Goal: Unclear: Browse casually

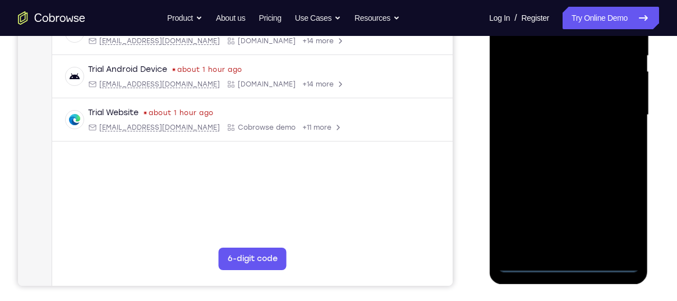
scroll to position [237, 0]
click at [567, 261] on div at bounding box center [568, 114] width 141 height 314
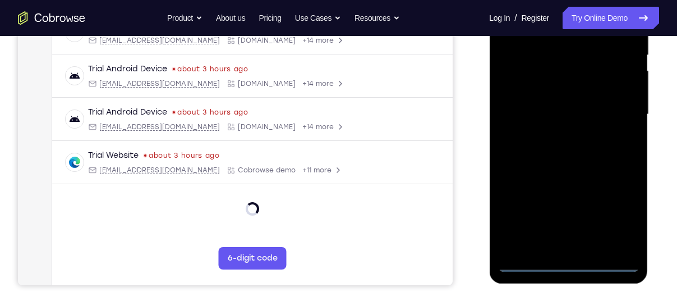
click at [619, 219] on div at bounding box center [568, 114] width 141 height 314
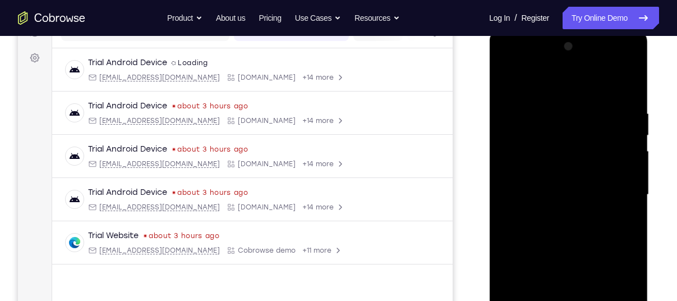
scroll to position [148, 0]
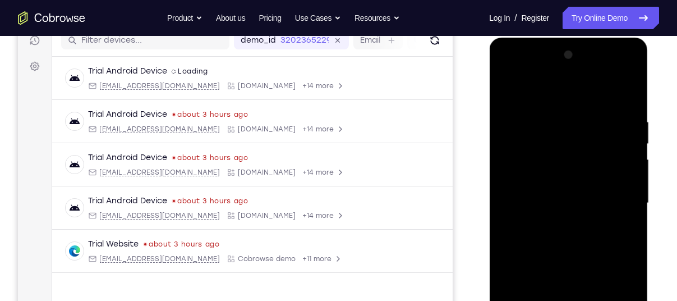
click at [560, 94] on div at bounding box center [568, 203] width 141 height 314
click at [621, 196] on div at bounding box center [568, 203] width 141 height 314
click at [554, 226] on div at bounding box center [568, 203] width 141 height 314
click at [539, 191] on div at bounding box center [568, 203] width 141 height 314
click at [526, 179] on div at bounding box center [568, 203] width 141 height 314
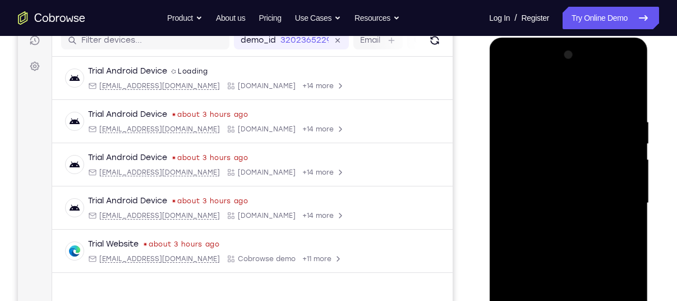
click at [624, 180] on div at bounding box center [568, 203] width 141 height 314
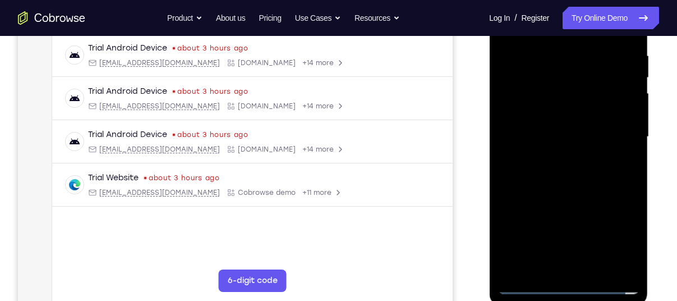
click at [581, 137] on div at bounding box center [568, 137] width 141 height 314
click at [578, 186] on div at bounding box center [568, 137] width 141 height 314
click at [595, 271] on div at bounding box center [568, 137] width 141 height 314
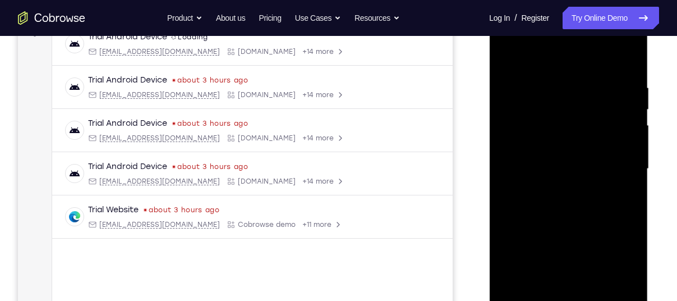
click at [576, 229] on div at bounding box center [568, 169] width 141 height 314
click at [529, 300] on div at bounding box center [568, 169] width 141 height 314
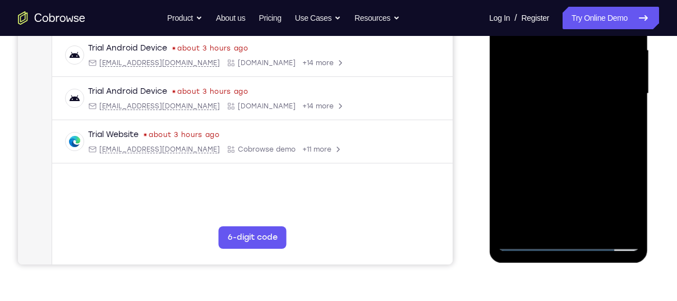
scroll to position [236, 0]
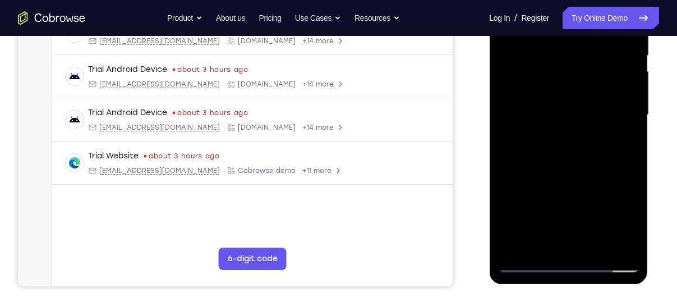
drag, startPoint x: 555, startPoint y: 1, endPoint x: 549, endPoint y: -1, distance: 6.6
click at [558, 0] on div at bounding box center [568, 117] width 159 height 334
click at [550, 38] on div at bounding box center [568, 115] width 141 height 314
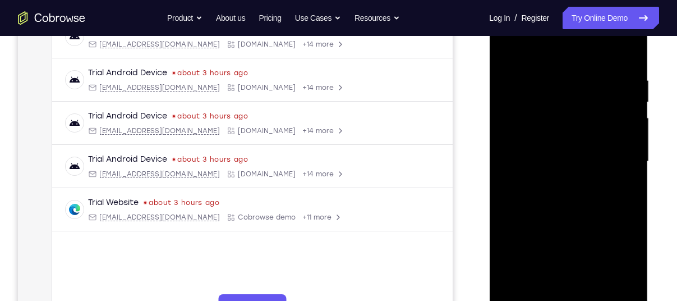
scroll to position [198, 0]
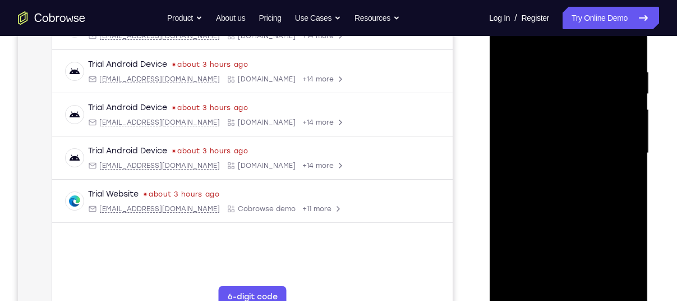
click at [553, 59] on div at bounding box center [568, 153] width 141 height 314
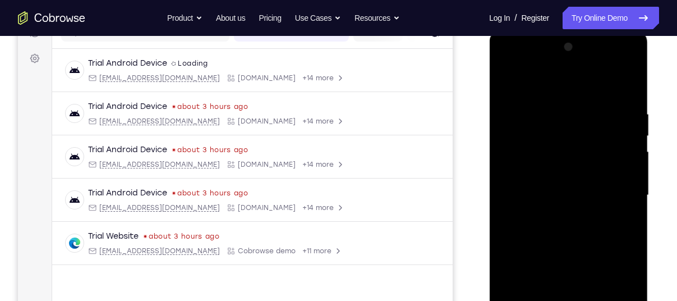
scroll to position [172, 0]
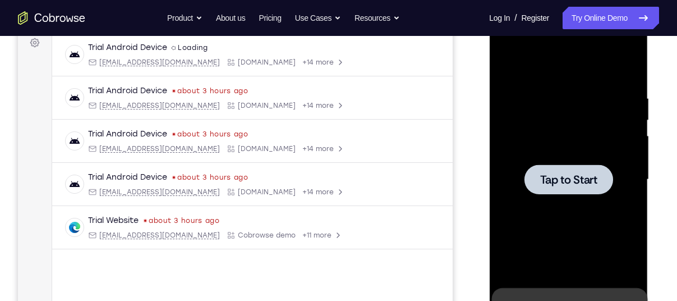
click at [617, 247] on div at bounding box center [568, 179] width 141 height 314
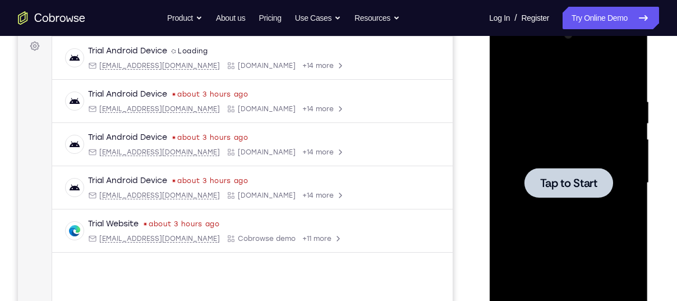
click at [594, 242] on div at bounding box center [568, 183] width 141 height 314
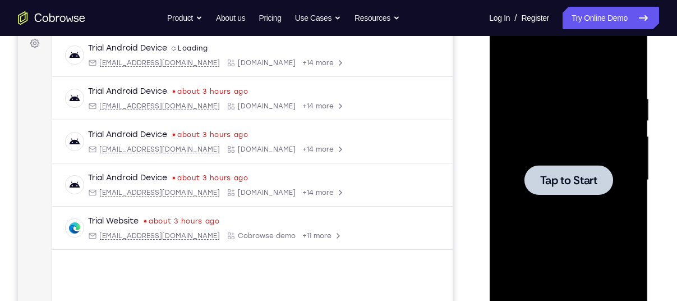
click at [575, 185] on span "Tap to Start" at bounding box center [568, 179] width 57 height 11
click at [585, 191] on div at bounding box center [568, 180] width 89 height 30
drag, startPoint x: 559, startPoint y: 176, endPoint x: 800, endPoint y: 337, distance: 289.1
click at [559, 176] on span "Tap to Start" at bounding box center [568, 179] width 57 height 11
click at [553, 211] on div at bounding box center [568, 180] width 141 height 314
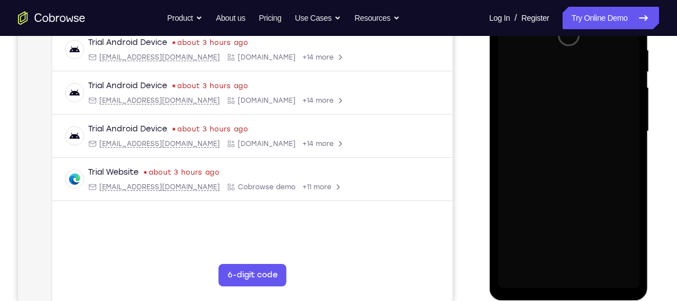
scroll to position [219, 0]
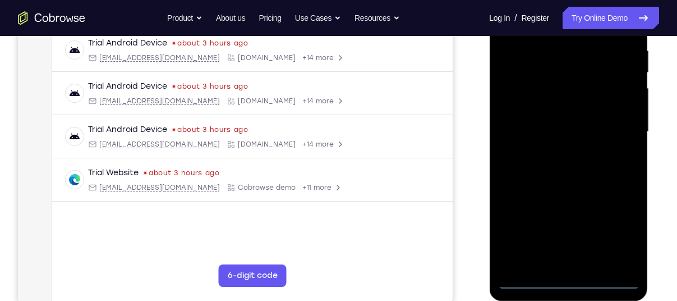
click at [571, 282] on div at bounding box center [568, 132] width 141 height 314
click at [616, 229] on div at bounding box center [568, 132] width 141 height 314
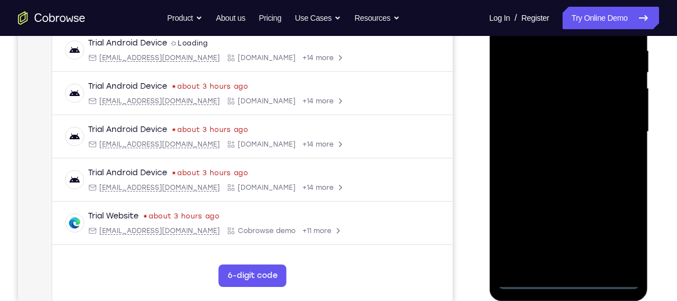
scroll to position [148, 0]
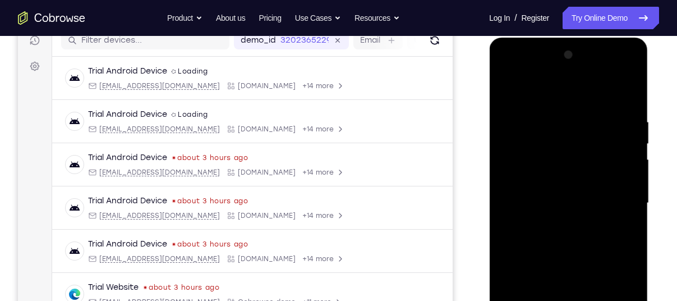
click at [522, 86] on div at bounding box center [568, 203] width 141 height 314
click at [612, 205] on div at bounding box center [568, 203] width 141 height 314
click at [556, 223] on div at bounding box center [568, 203] width 141 height 314
click at [548, 193] on div at bounding box center [568, 203] width 141 height 314
click at [518, 181] on div at bounding box center [568, 203] width 141 height 314
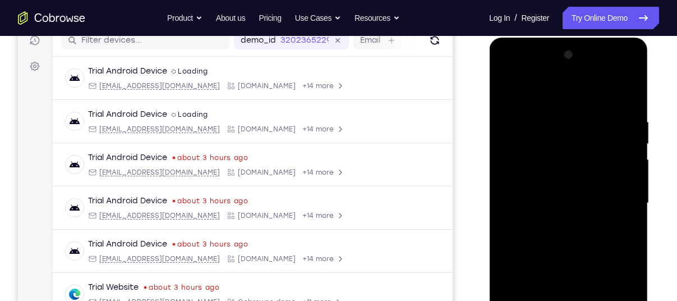
click at [559, 204] on div at bounding box center [568, 203] width 141 height 314
click at [583, 232] on div at bounding box center [568, 203] width 141 height 314
click at [623, 219] on div at bounding box center [568, 203] width 141 height 314
click at [522, 185] on div at bounding box center [568, 203] width 141 height 314
click at [540, 205] on div at bounding box center [568, 203] width 141 height 314
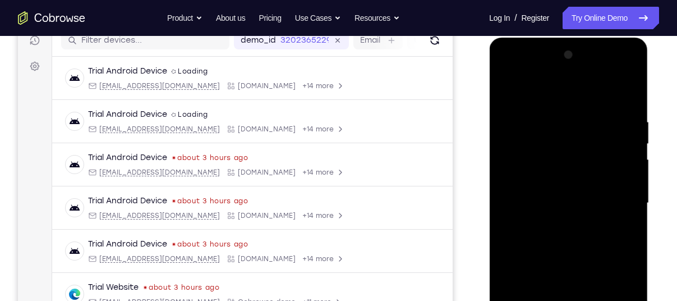
scroll to position [181, 0]
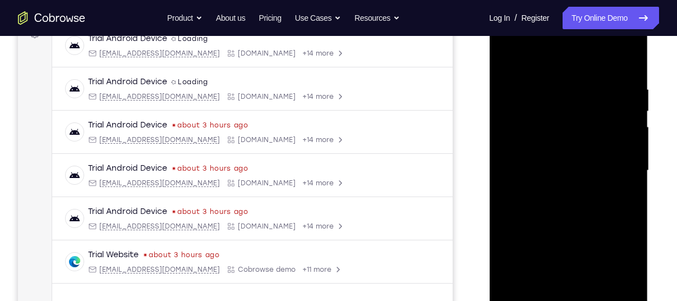
click at [555, 205] on div at bounding box center [568, 170] width 141 height 314
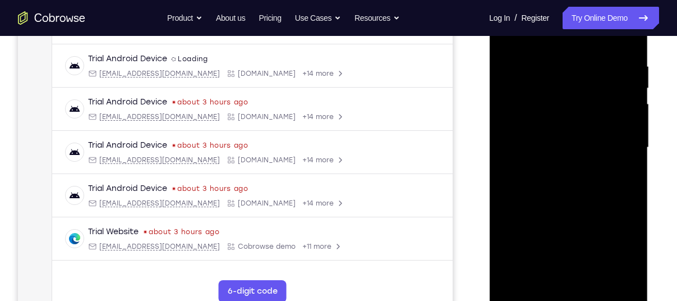
click at [577, 195] on div at bounding box center [568, 147] width 141 height 314
click at [565, 195] on div at bounding box center [568, 147] width 141 height 314
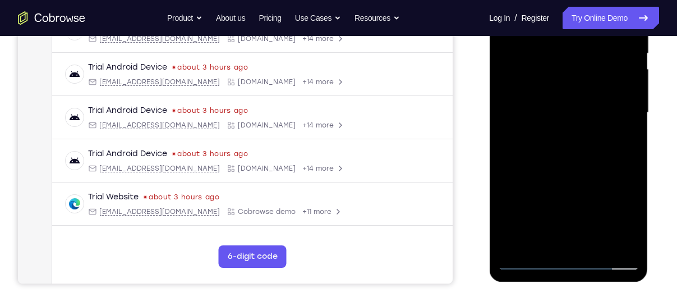
click at [566, 157] on div at bounding box center [568, 113] width 141 height 314
click at [574, 158] on div at bounding box center [568, 113] width 141 height 314
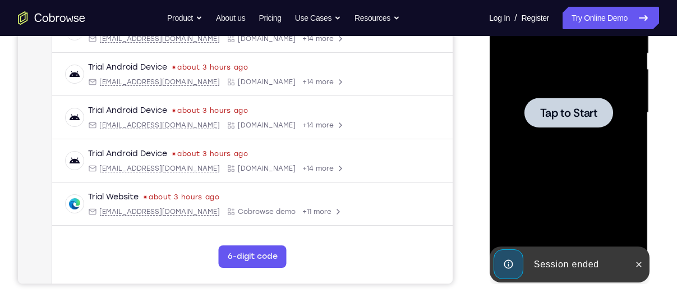
click at [584, 153] on div at bounding box center [568, 113] width 141 height 314
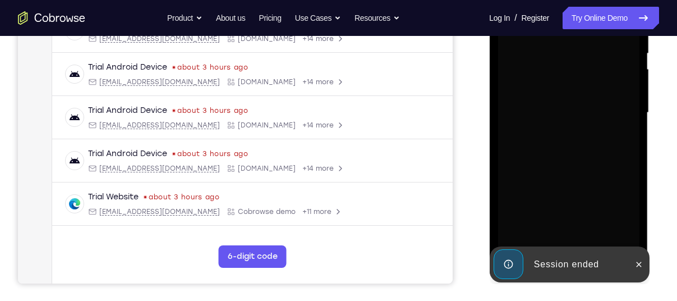
click at [567, 254] on div "Session ended" at bounding box center [578, 264] width 98 height 22
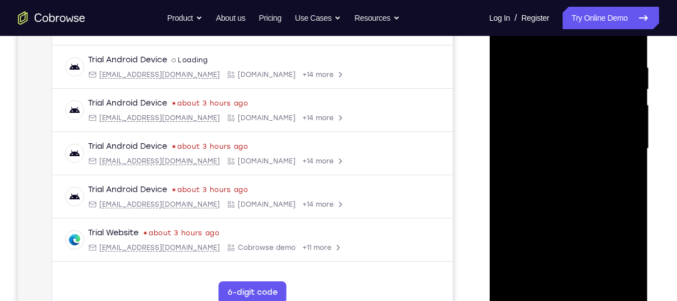
scroll to position [260, 0]
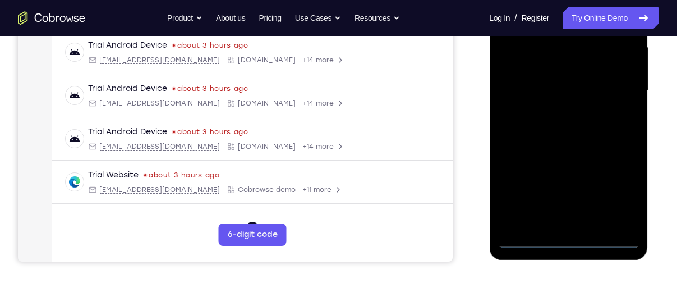
click at [571, 248] on div at bounding box center [568, 92] width 159 height 334
click at [568, 240] on div at bounding box center [568, 91] width 141 height 314
click at [622, 190] on div at bounding box center [568, 91] width 141 height 314
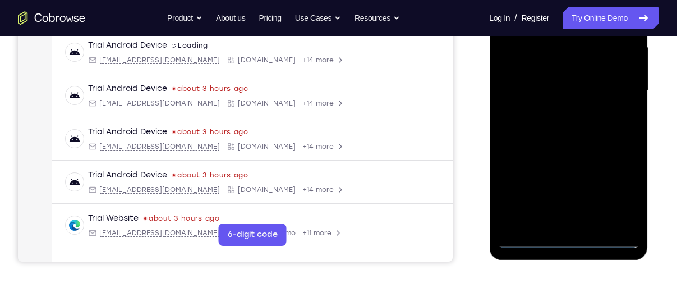
scroll to position [174, 0]
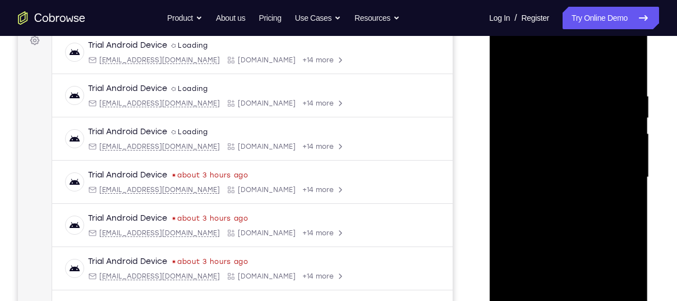
click at [555, 70] on div at bounding box center [568, 177] width 141 height 314
drag, startPoint x: 546, startPoint y: 71, endPoint x: 535, endPoint y: 94, distance: 25.6
click at [546, 71] on div at bounding box center [568, 177] width 141 height 314
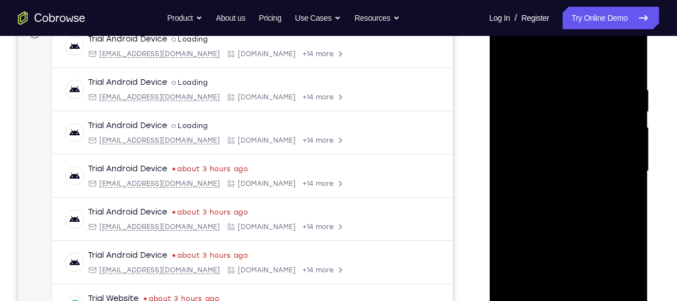
click at [616, 163] on div at bounding box center [568, 171] width 141 height 314
click at [555, 191] on div at bounding box center [568, 171] width 141 height 314
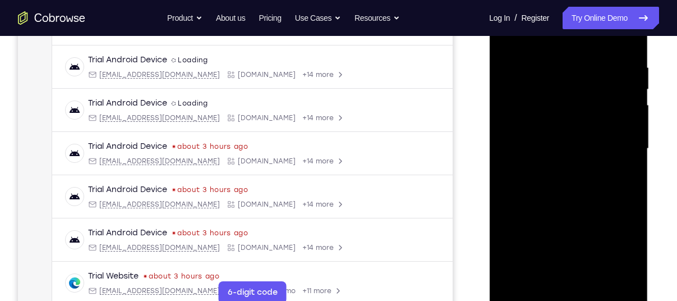
click at [525, 127] on div at bounding box center [568, 149] width 141 height 314
click at [532, 139] on div at bounding box center [568, 149] width 141 height 314
click at [590, 164] on div at bounding box center [568, 149] width 141 height 314
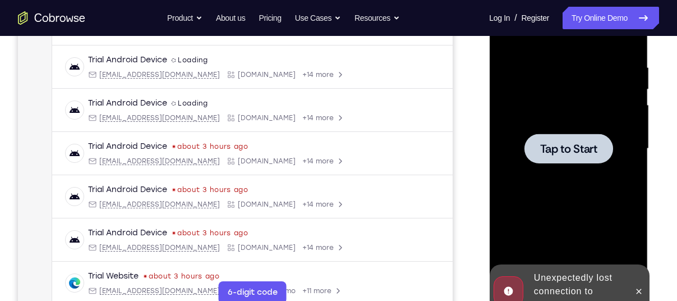
click at [611, 169] on div at bounding box center [568, 149] width 141 height 314
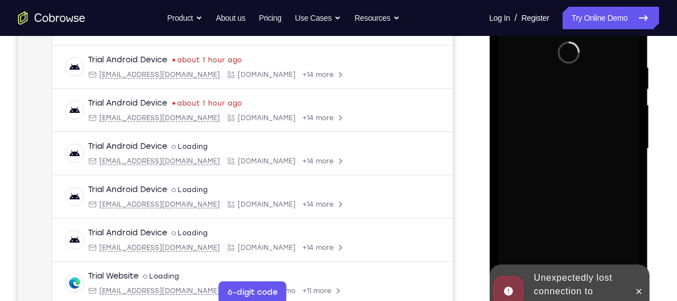
click at [574, 269] on div "Unexpectedly lost connection to device" at bounding box center [578, 291] width 98 height 49
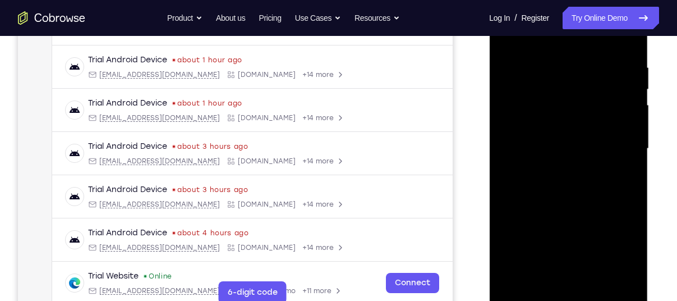
scroll to position [223, 0]
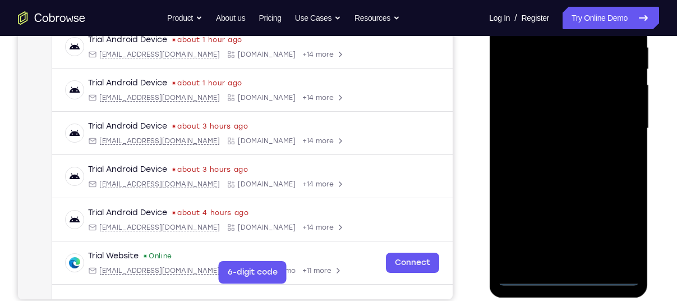
click at [565, 275] on div at bounding box center [568, 128] width 141 height 314
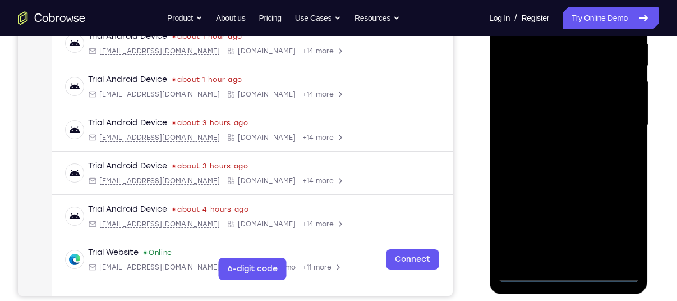
click at [623, 229] on div at bounding box center [568, 125] width 141 height 314
